Goal: Transaction & Acquisition: Purchase product/service

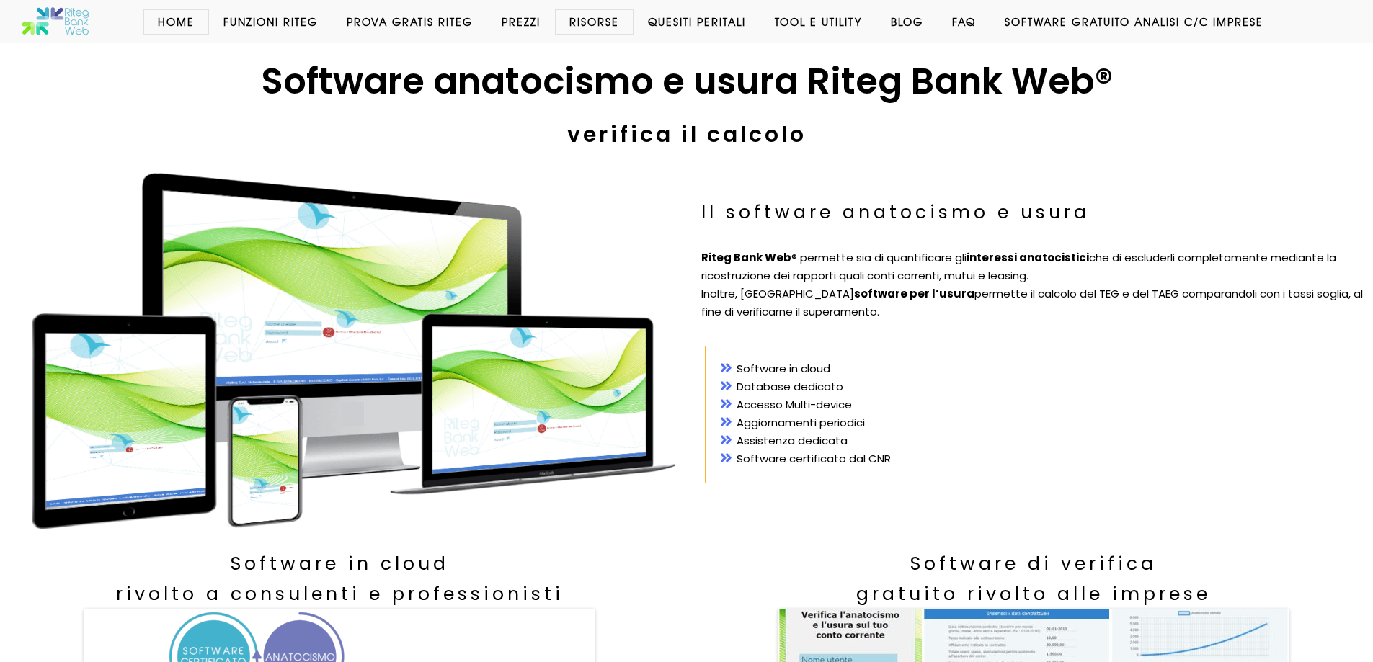
click at [524, 17] on link "Prezzi" at bounding box center [521, 21] width 68 height 14
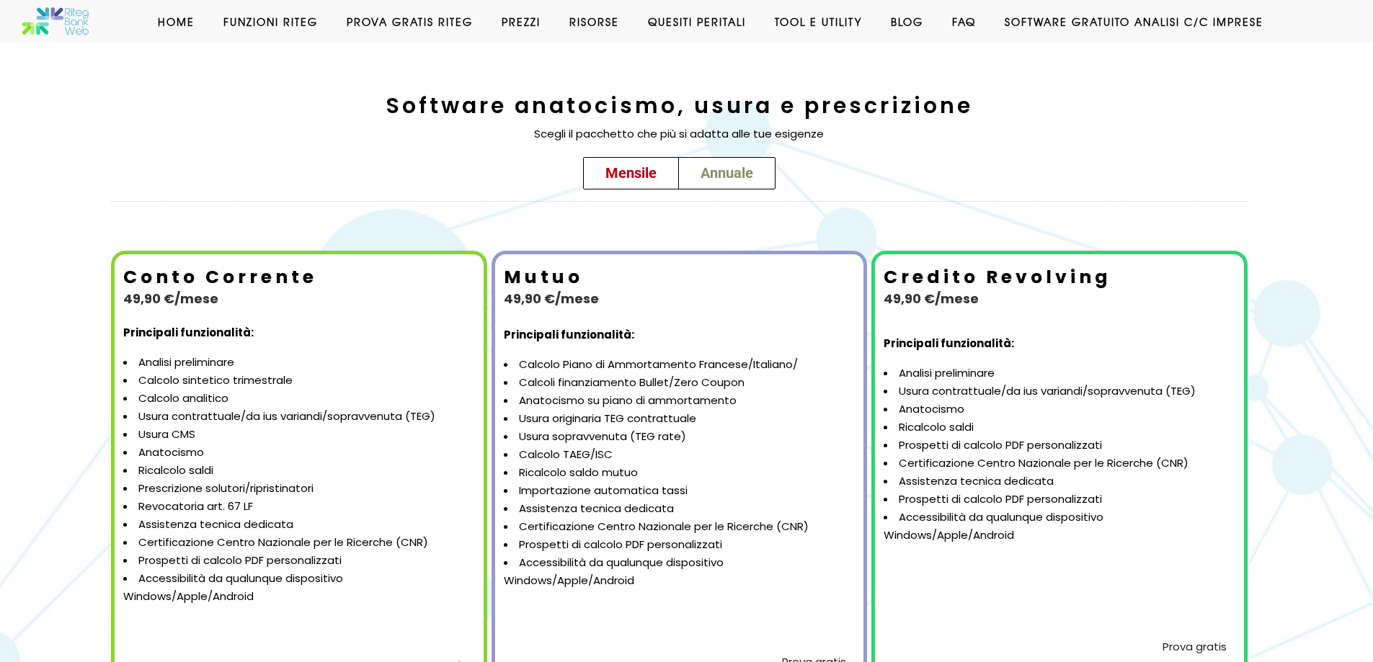
click at [738, 179] on span "Annuale" at bounding box center [726, 172] width 53 height 17
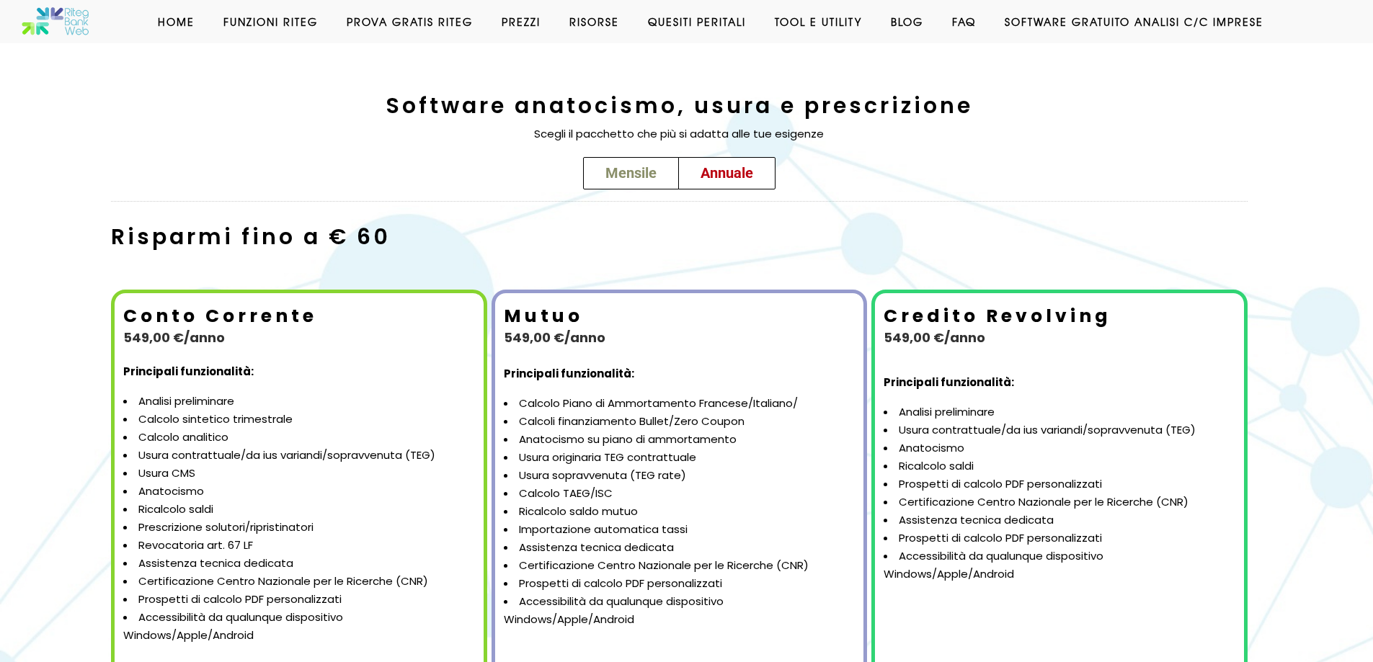
click at [641, 184] on link "Mensile" at bounding box center [631, 173] width 96 height 32
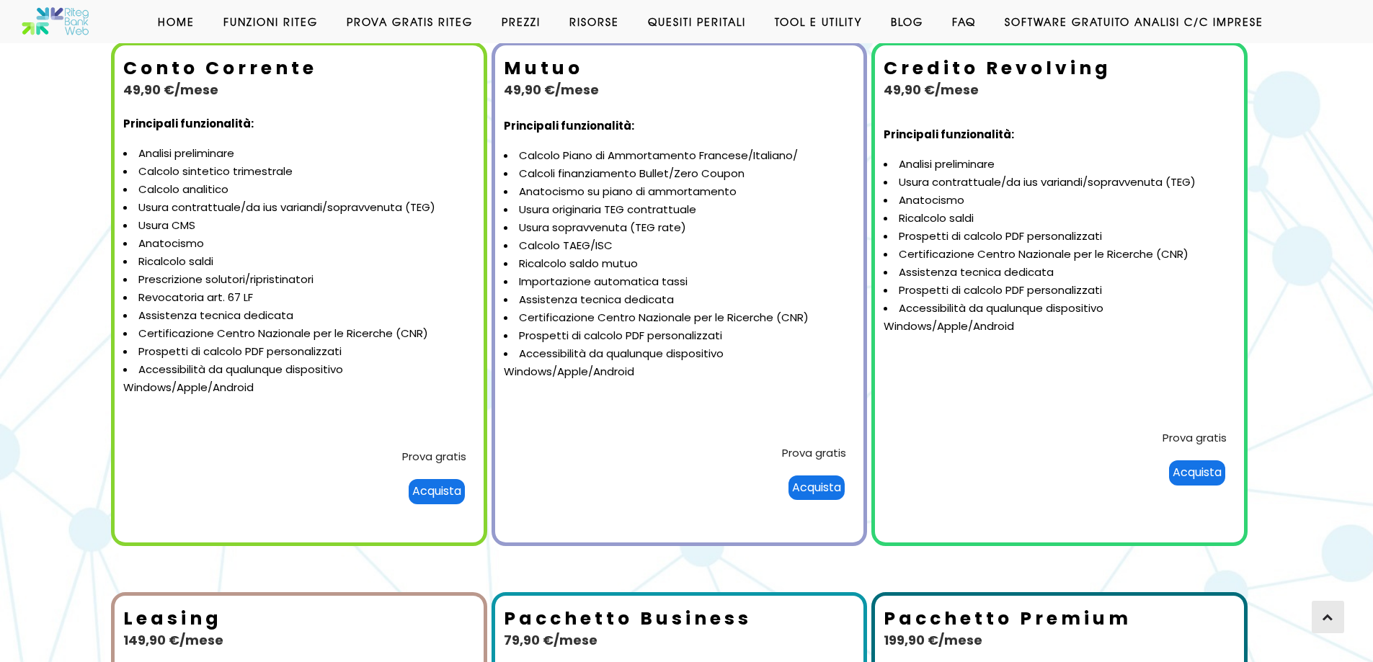
scroll to position [205, 0]
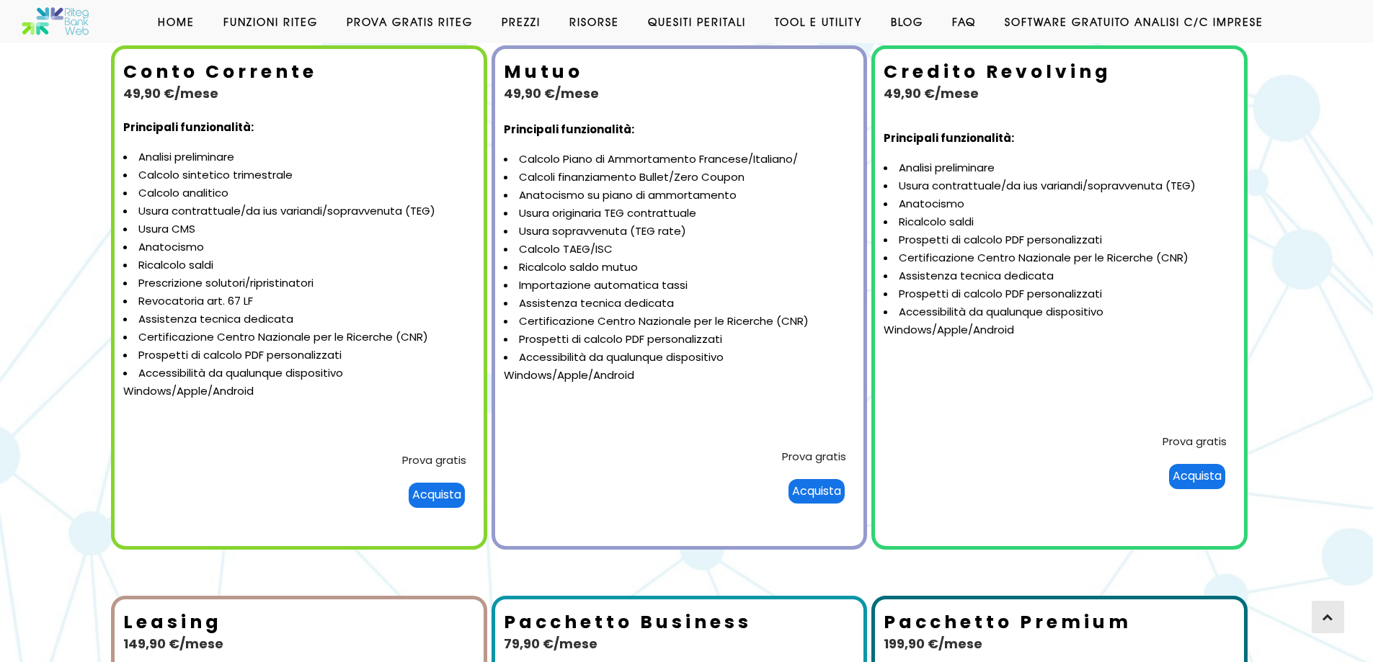
click at [442, 503] on div "Acquista" at bounding box center [437, 495] width 56 height 25
